Goal: Task Accomplishment & Management: Use online tool/utility

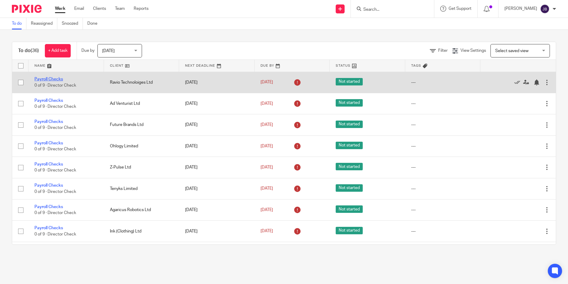
click at [48, 80] on link "Payroll Checks" at bounding box center [48, 79] width 29 height 4
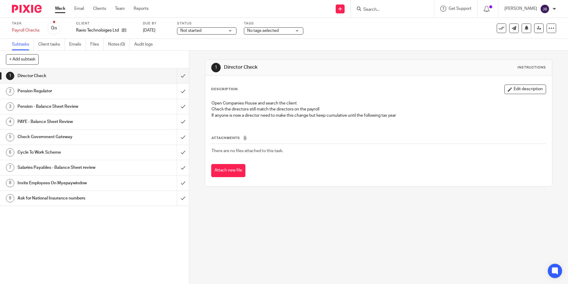
click at [37, 92] on h1 "Pension Regulator" at bounding box center [69, 90] width 102 height 9
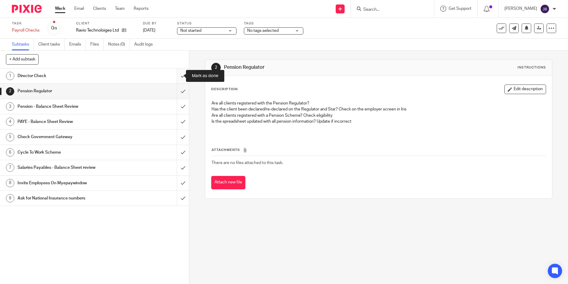
click at [177, 75] on input "submit" at bounding box center [94, 75] width 189 height 15
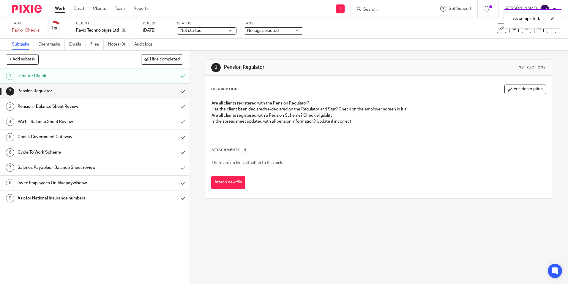
click at [177, 92] on input "submit" at bounding box center [94, 91] width 189 height 15
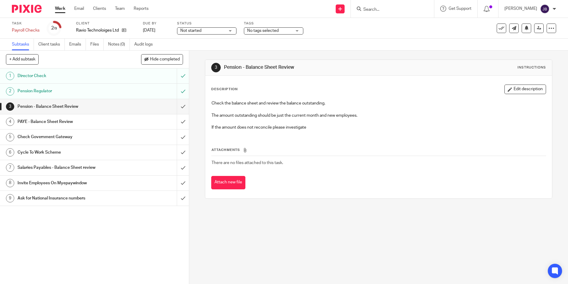
click at [51, 122] on h1 "PAYE - Balance Sheet Review" at bounding box center [69, 121] width 102 height 9
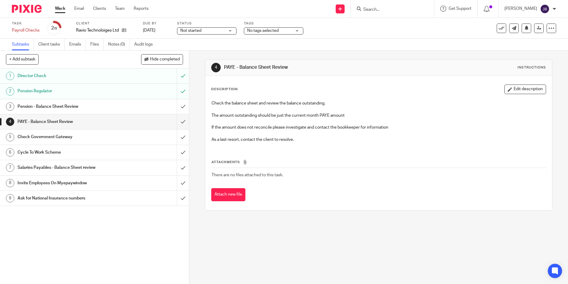
click at [90, 235] on div "1 Director Check 2 Pension Regulator 3 Pension - Balance Sheet Review 4 PAYE - …" at bounding box center [94, 175] width 189 height 215
click at [178, 121] on input "submit" at bounding box center [94, 121] width 189 height 15
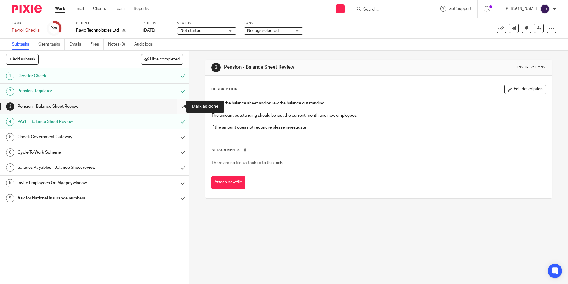
click at [176, 105] on input "submit" at bounding box center [94, 106] width 189 height 15
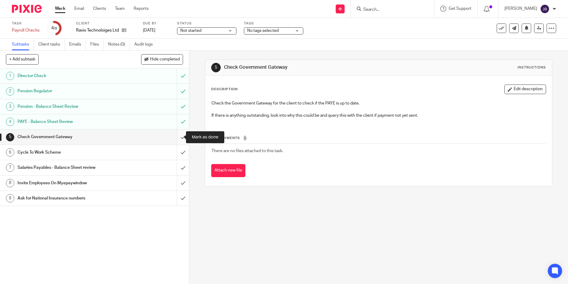
click at [178, 135] on input "submit" at bounding box center [94, 136] width 189 height 15
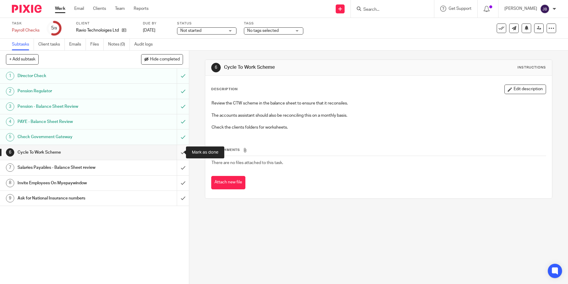
click at [179, 152] on input "submit" at bounding box center [94, 152] width 189 height 15
